Goal: Browse casually: Explore the website without a specific task or goal

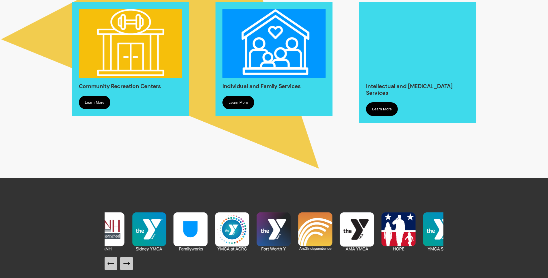
scroll to position [462, 0]
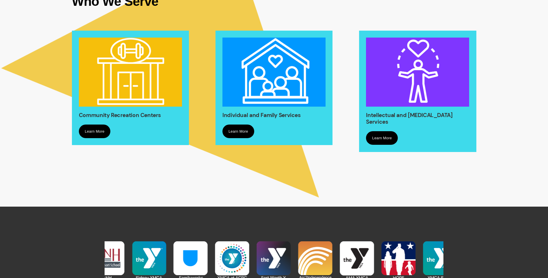
click at [362, 260] on img at bounding box center [357, 261] width 42 height 42
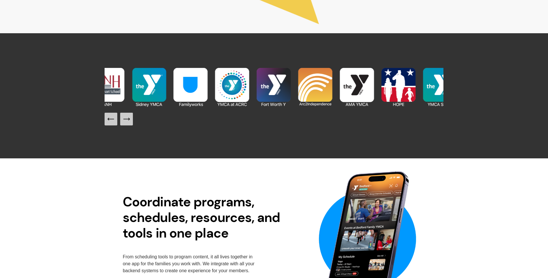
scroll to position [607, 0]
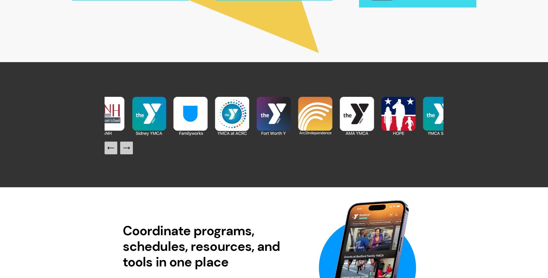
click at [125, 148] on icon "Next Slide" at bounding box center [127, 148] width 8 height 8
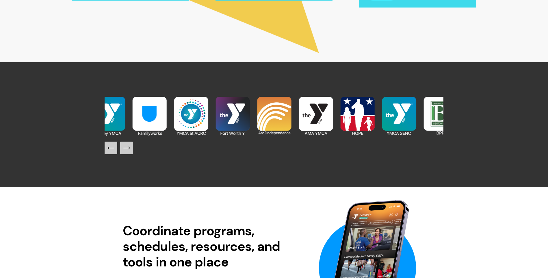
click at [126, 148] on icon "Next Slide" at bounding box center [127, 148] width 8 height 8
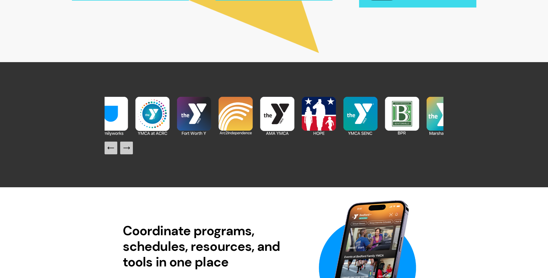
click at [126, 148] on icon "Next Slide" at bounding box center [127, 148] width 8 height 8
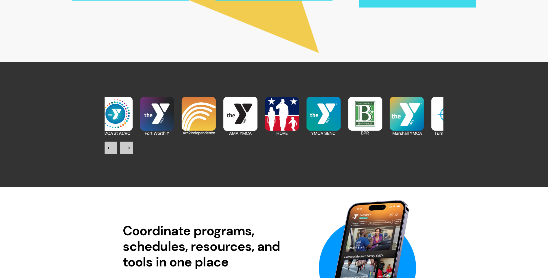
click at [126, 148] on icon "Next Slide" at bounding box center [127, 148] width 8 height 8
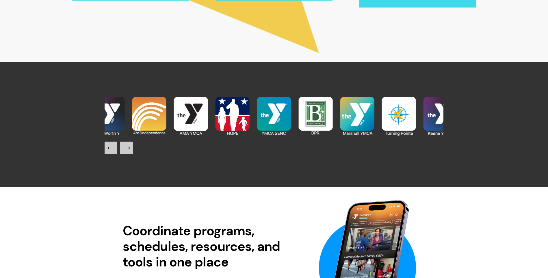
click at [126, 148] on icon "Next Slide" at bounding box center [127, 148] width 8 height 8
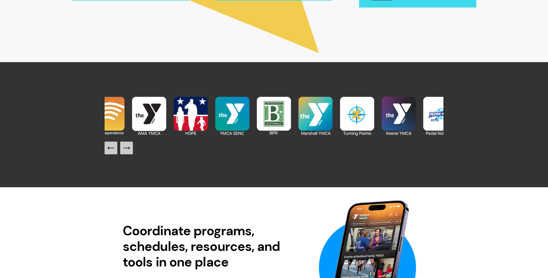
click at [127, 148] on icon "Next Slide" at bounding box center [127, 148] width 8 height 8
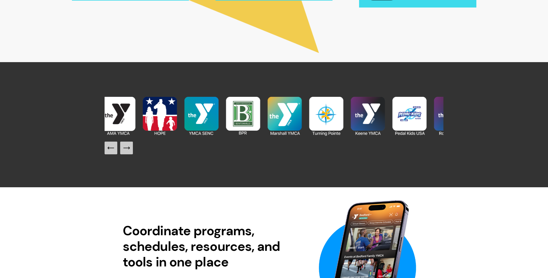
click at [127, 148] on icon "Next Slide" at bounding box center [127, 148] width 8 height 8
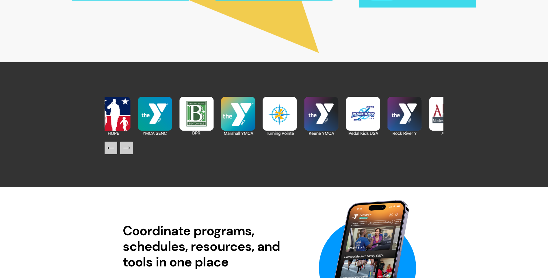
click at [127, 148] on icon "Next Slide" at bounding box center [127, 148] width 8 height 8
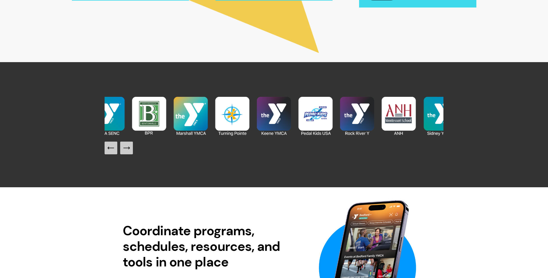
click at [127, 148] on icon "Next Slide" at bounding box center [127, 148] width 8 height 8
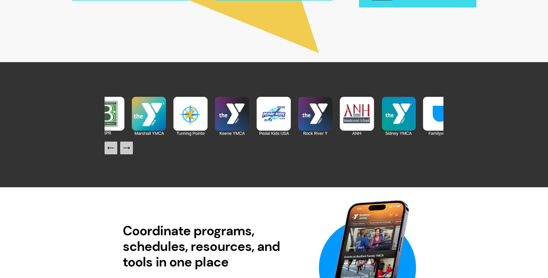
click at [127, 148] on icon "Next Slide" at bounding box center [127, 148] width 8 height 8
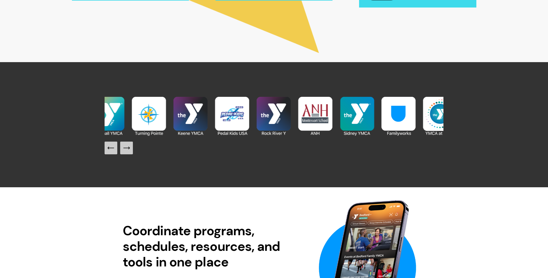
click at [127, 148] on icon "Next Slide" at bounding box center [127, 148] width 8 height 8
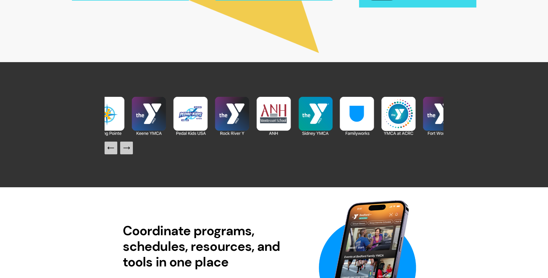
click at [128, 148] on icon "Next Slide" at bounding box center [127, 148] width 8 height 8
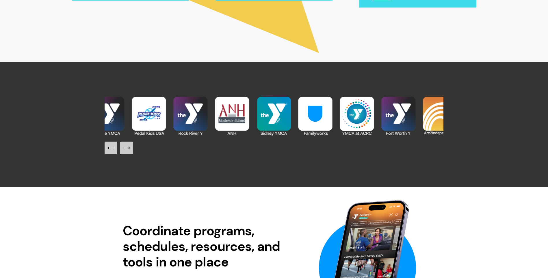
click at [129, 148] on icon "Next Slide" at bounding box center [127, 148] width 8 height 8
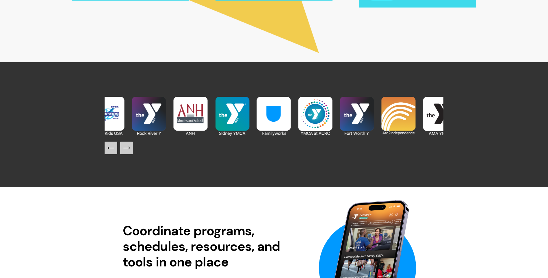
click at [132, 153] on button "Next Slide" at bounding box center [126, 148] width 13 height 13
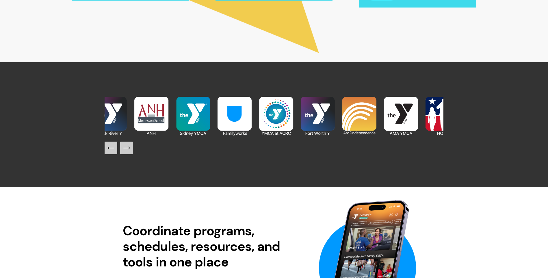
click at [132, 153] on button "Next Slide" at bounding box center [126, 148] width 13 height 13
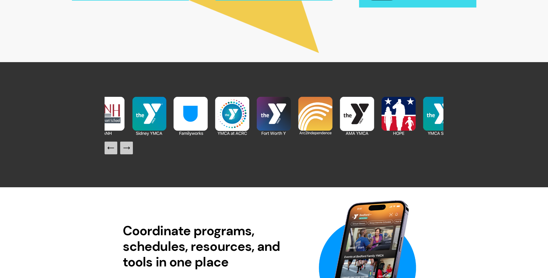
click at [132, 153] on button "Next Slide" at bounding box center [126, 148] width 13 height 13
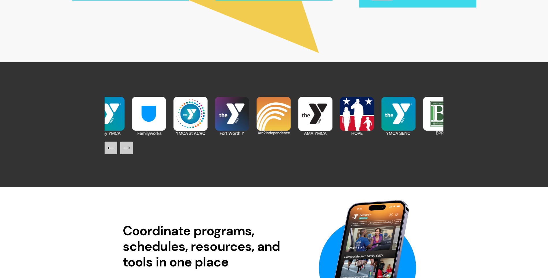
click at [132, 153] on button "Next Slide" at bounding box center [126, 148] width 13 height 13
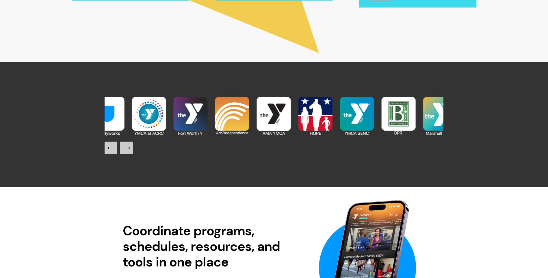
click at [132, 153] on button "Next Slide" at bounding box center [126, 148] width 13 height 13
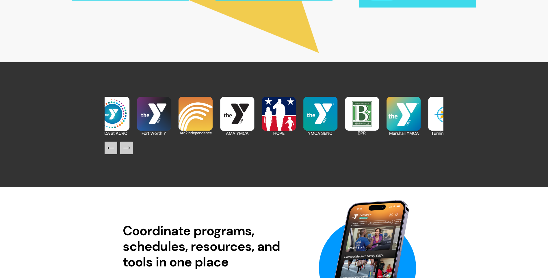
click at [132, 153] on button "Next Slide" at bounding box center [126, 148] width 13 height 13
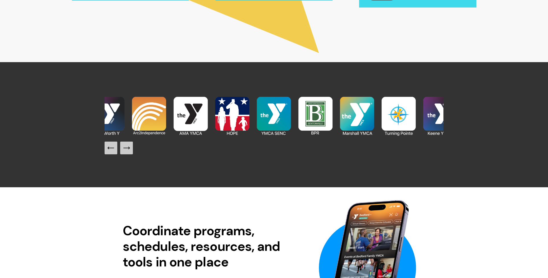
click at [132, 153] on button "Next Slide" at bounding box center [126, 148] width 13 height 13
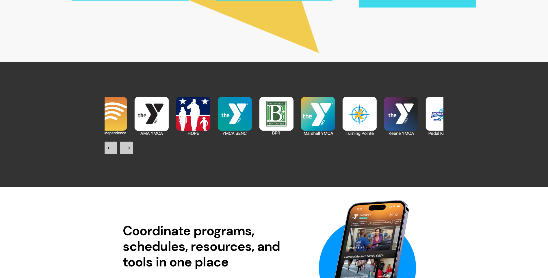
click at [132, 153] on button "Next Slide" at bounding box center [126, 148] width 13 height 13
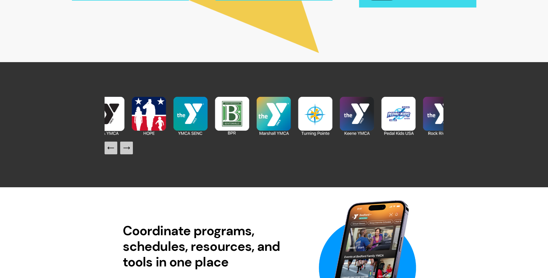
click at [132, 154] on button "Next Slide" at bounding box center [126, 148] width 13 height 13
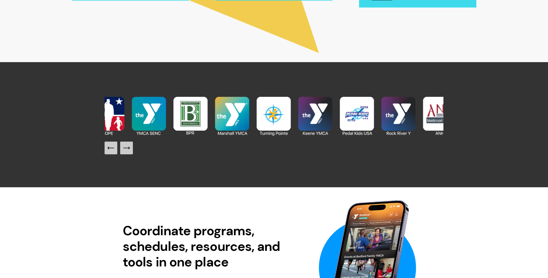
click at [131, 154] on button "Next Slide" at bounding box center [126, 148] width 13 height 13
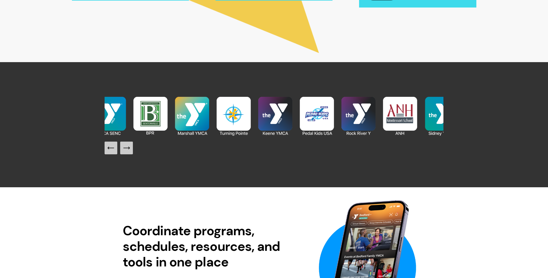
click at [131, 154] on button "Next Slide" at bounding box center [126, 148] width 13 height 13
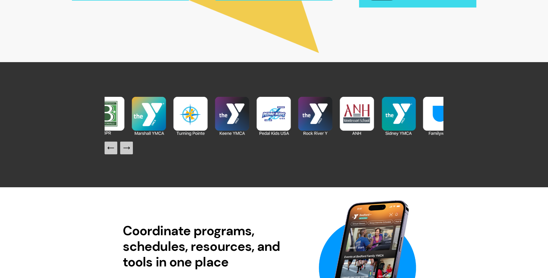
click at [131, 154] on button "Next Slide" at bounding box center [126, 148] width 13 height 13
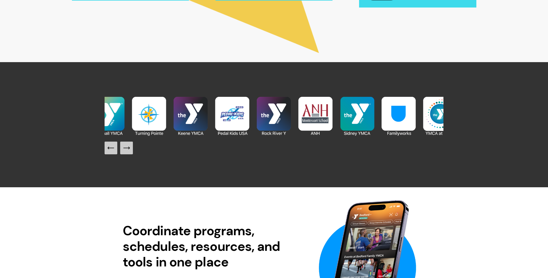
click at [131, 154] on button "Next Slide" at bounding box center [126, 148] width 13 height 13
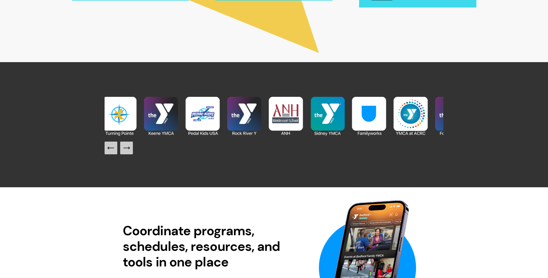
click at [131, 154] on button "Next Slide" at bounding box center [126, 148] width 13 height 13
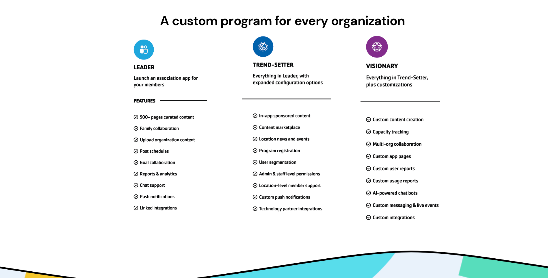
scroll to position [1734, 0]
